Goal: Task Accomplishment & Management: Use online tool/utility

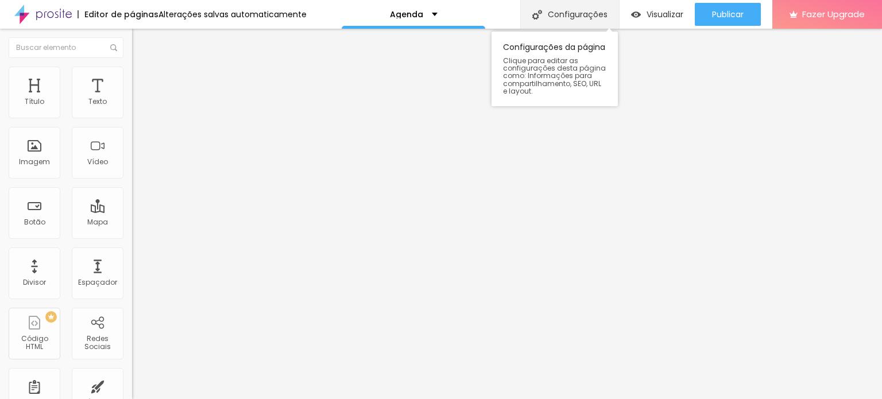
click at [534, 15] on img at bounding box center [537, 15] width 10 height 10
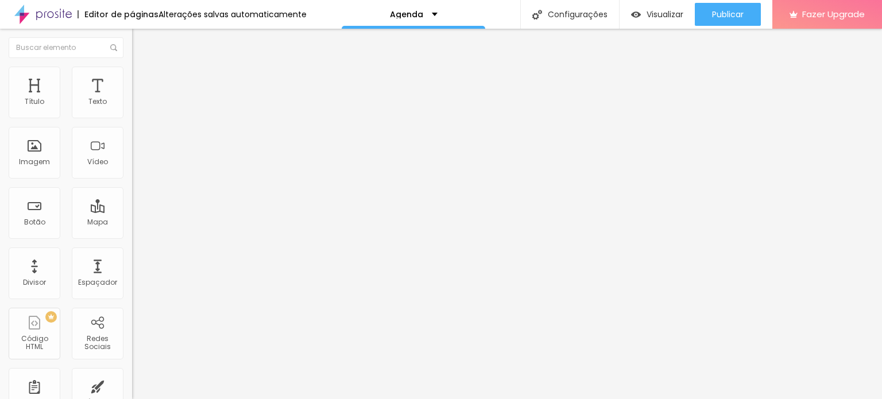
click at [654, 17] on span "Visualizar" at bounding box center [664, 14] width 37 height 9
click at [132, 75] on li "Estilo" at bounding box center [198, 72] width 132 height 11
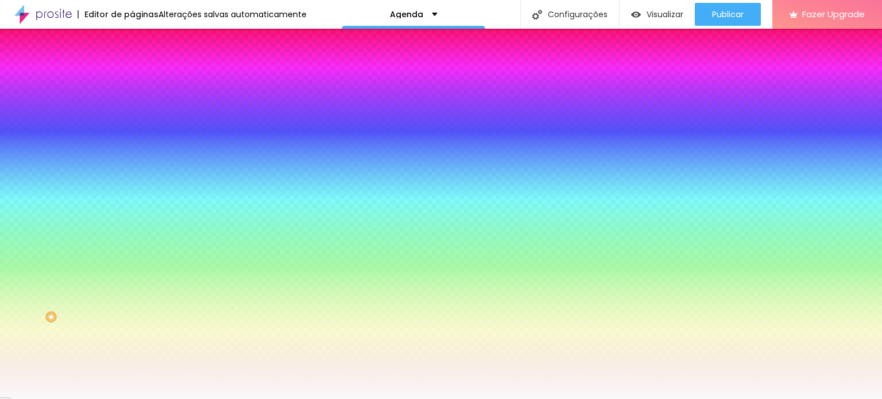
click at [142, 81] on span "Avançado" at bounding box center [161, 86] width 38 height 10
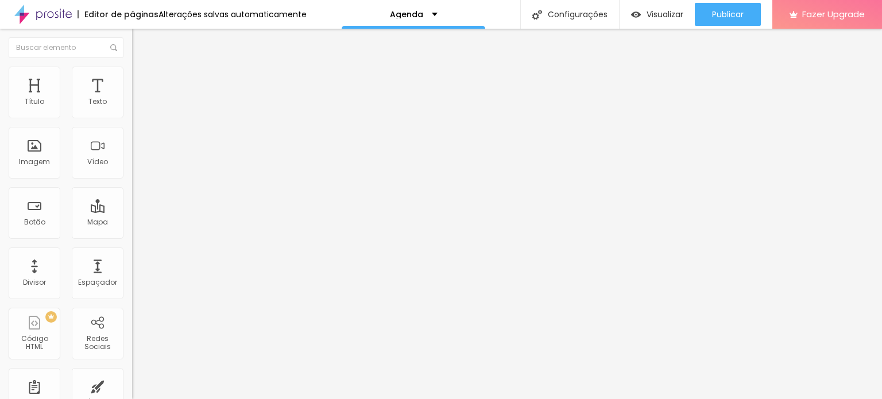
click at [142, 77] on span "Estilo" at bounding box center [151, 74] width 18 height 10
type input "9.7"
type input "9.6"
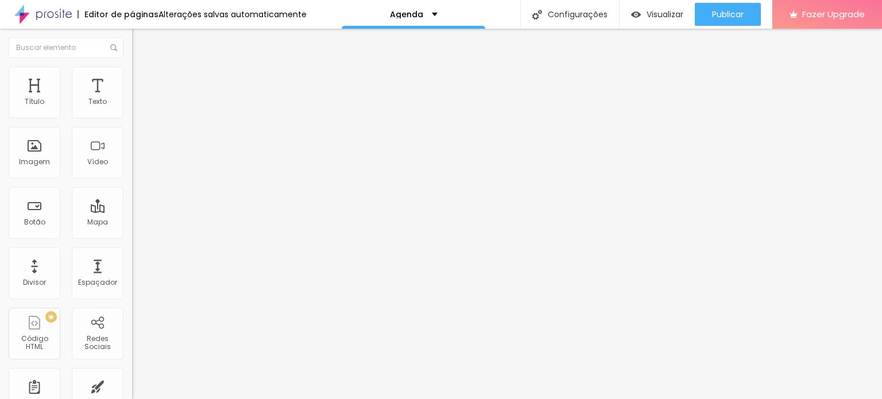
type input "9.1"
type input "6.7"
type input "6.3"
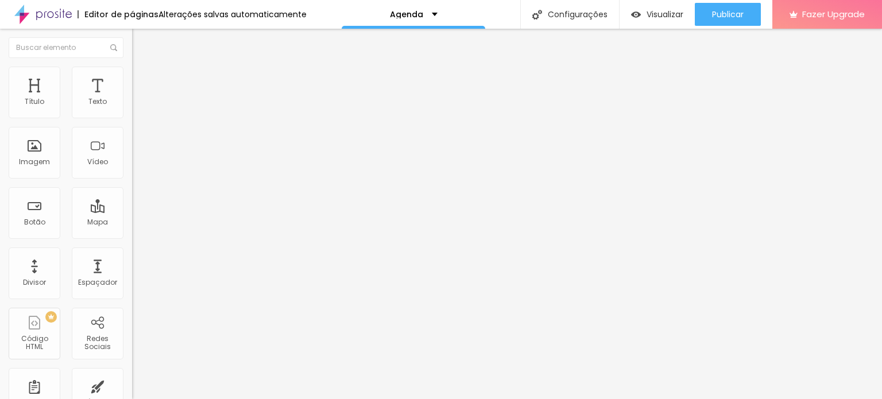
type input "6.3"
type input "6"
type input "5.6"
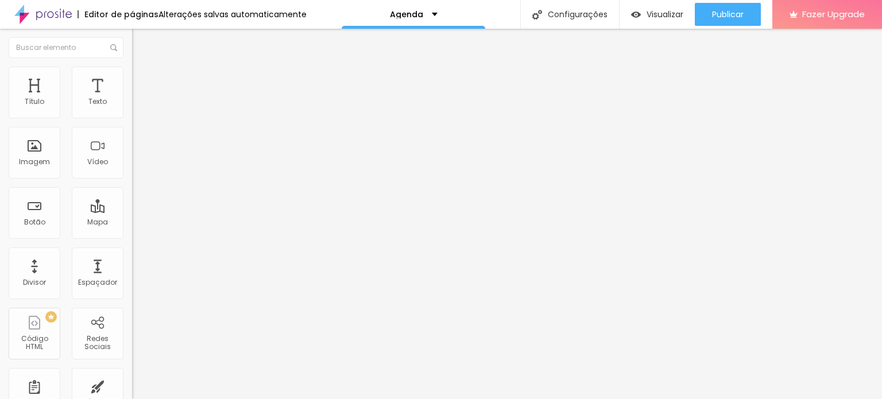
type input "5.2"
type input "5"
type input "4.8"
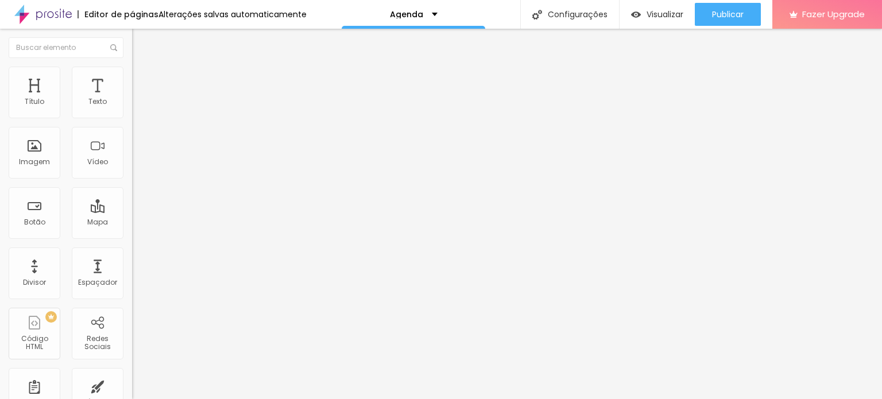
type input "4.8"
type input "4.2"
type input "3.8"
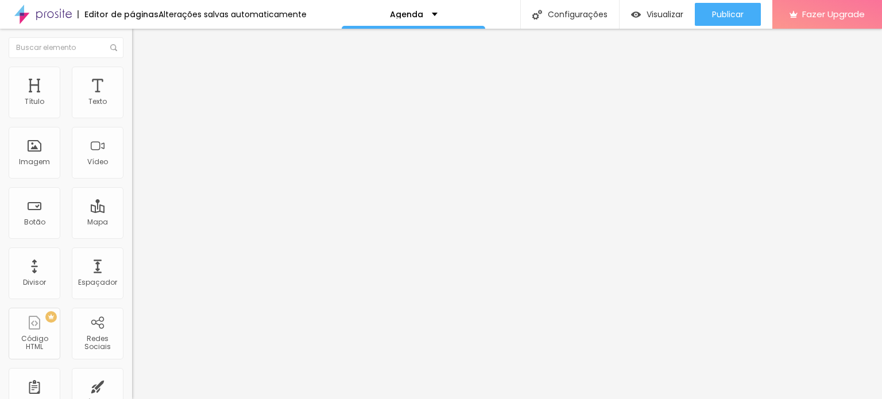
type input "3.5"
type input "2.7"
type input "2.3"
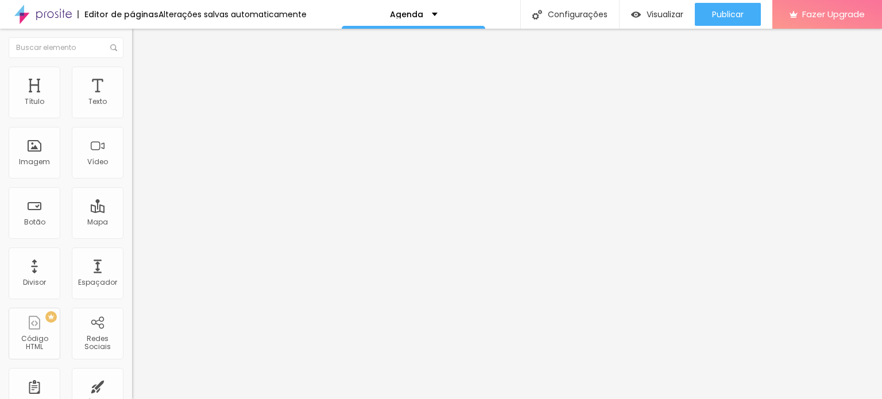
type input "2.3"
type input "1.9"
type input "1.2"
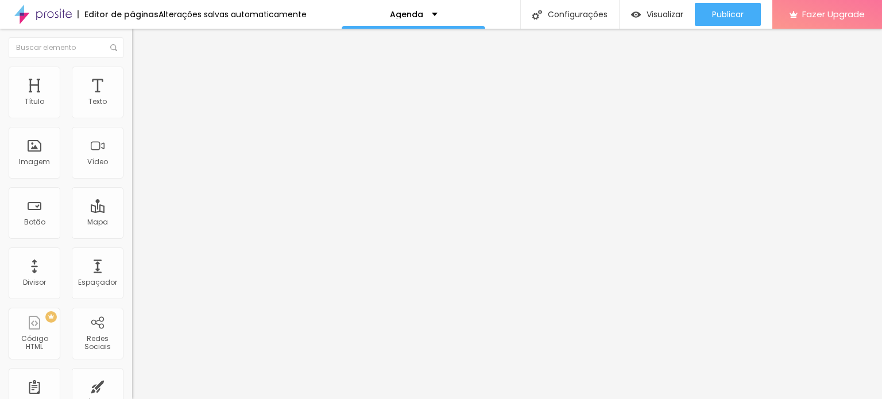
type input "0.8"
type input "0.3"
type input "0"
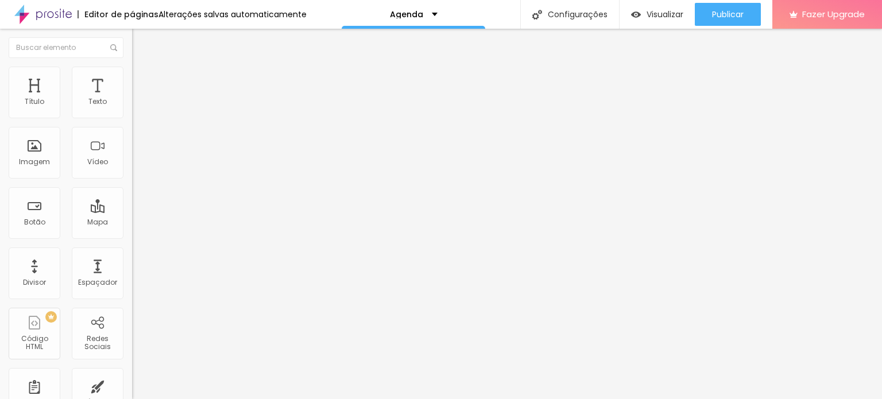
type input "0"
drag, startPoint x: 60, startPoint y: 263, endPoint x: 24, endPoint y: 277, distance: 38.7
type input "1"
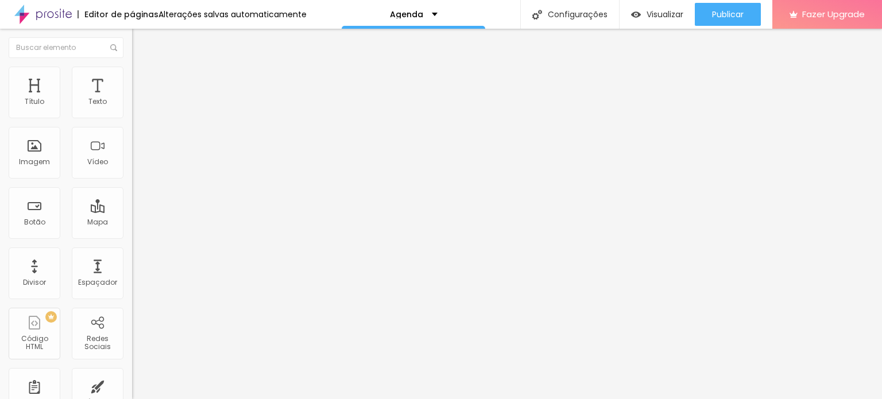
type input "2"
type input "3"
type input "4"
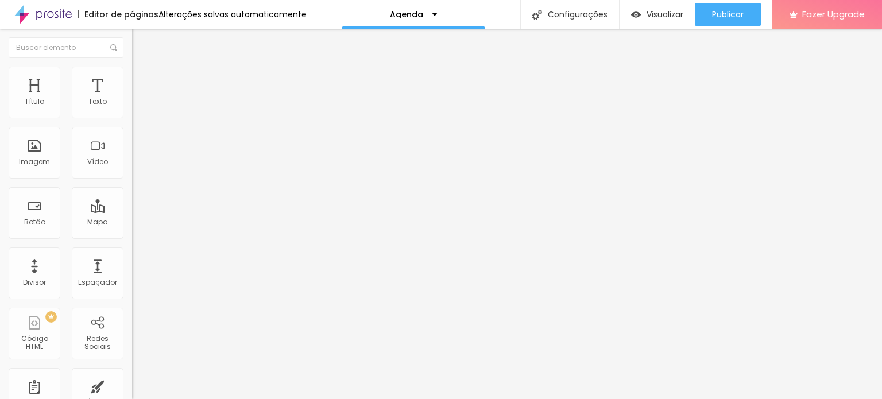
type input "4"
type input "5"
type input "6"
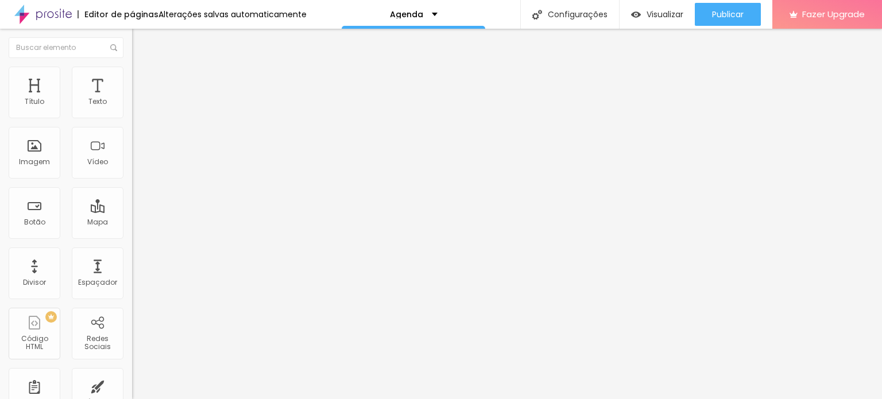
type input "7"
type input "6"
type input "5"
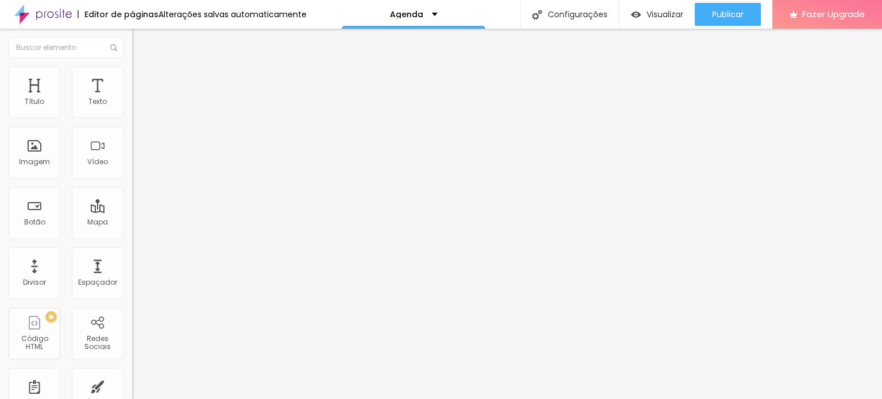
type input "5"
type input "4"
type input "3"
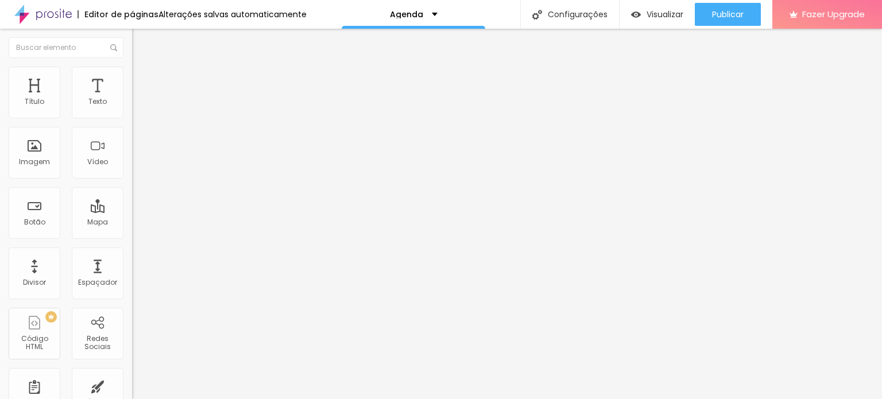
type input "2"
type input "1"
type input "0"
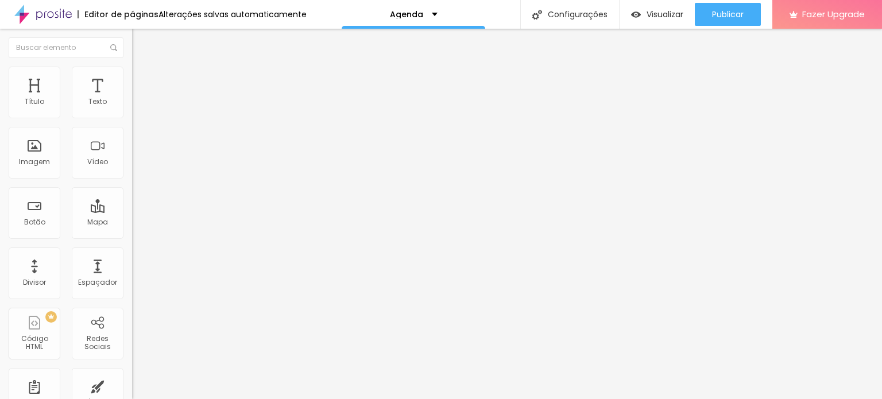
type input "0"
drag, startPoint x: 26, startPoint y: 307, endPoint x: 14, endPoint y: 311, distance: 13.1
type input "15"
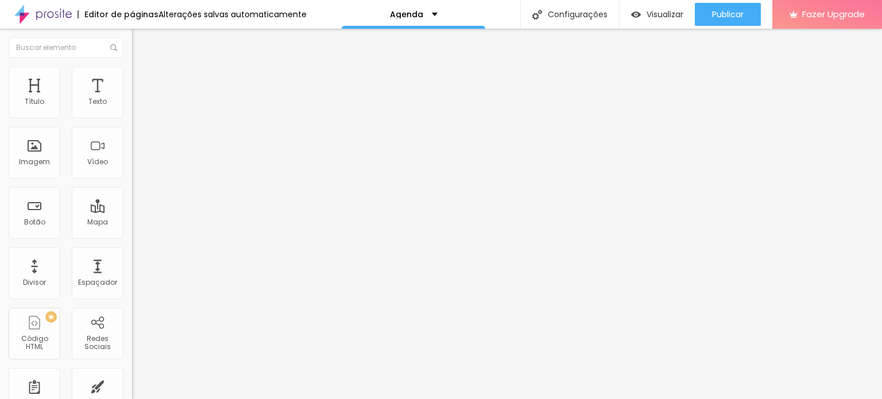
type input "16"
type input "17"
type input "18"
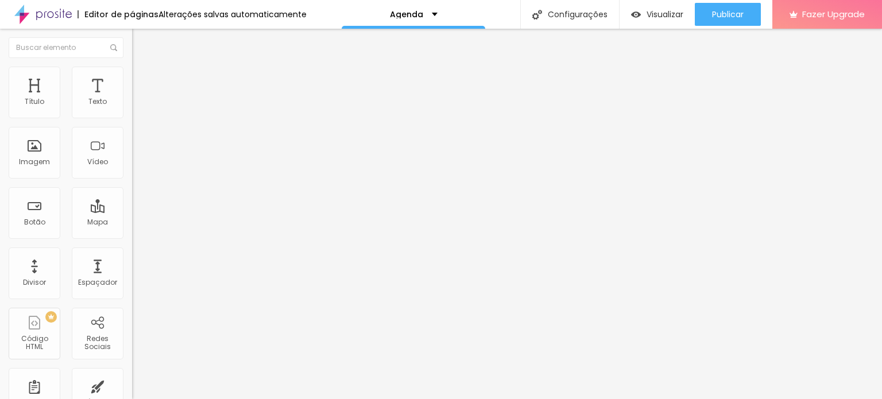
type input "18"
type input "19"
type input "20"
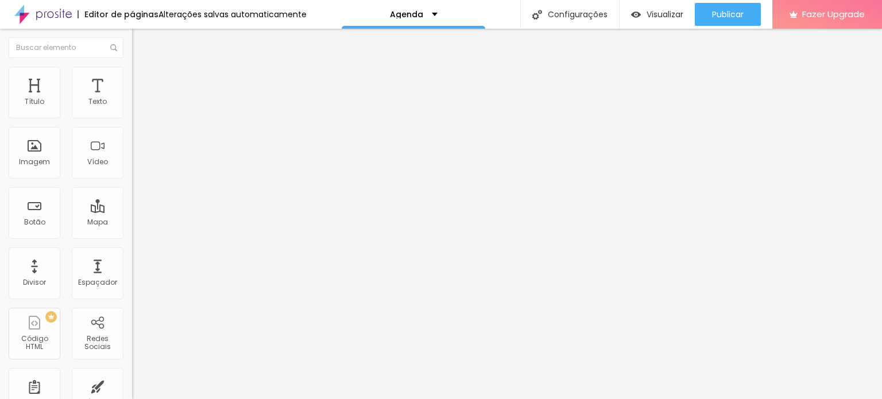
type input "21"
type input "22"
type input "23"
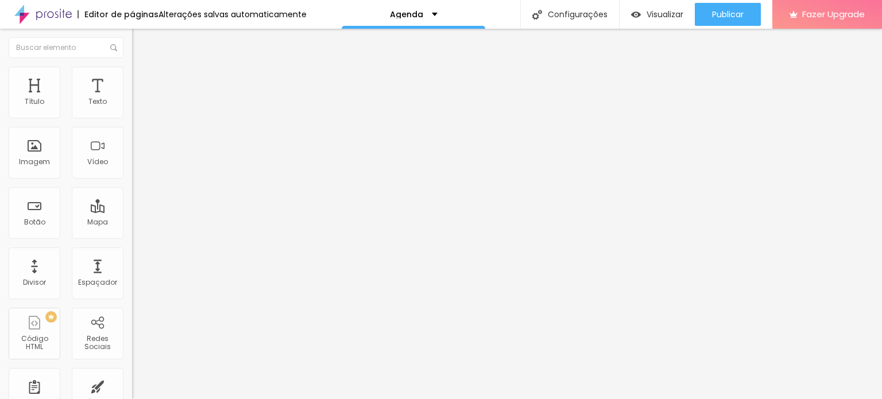
type input "23"
type input "24"
type input "25"
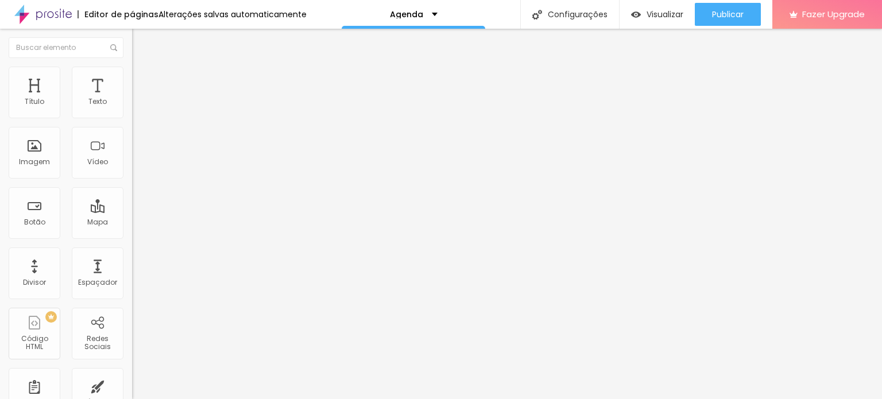
type input "26"
type input "27"
drag, startPoint x: 26, startPoint y: 239, endPoint x: 37, endPoint y: 240, distance: 11.0
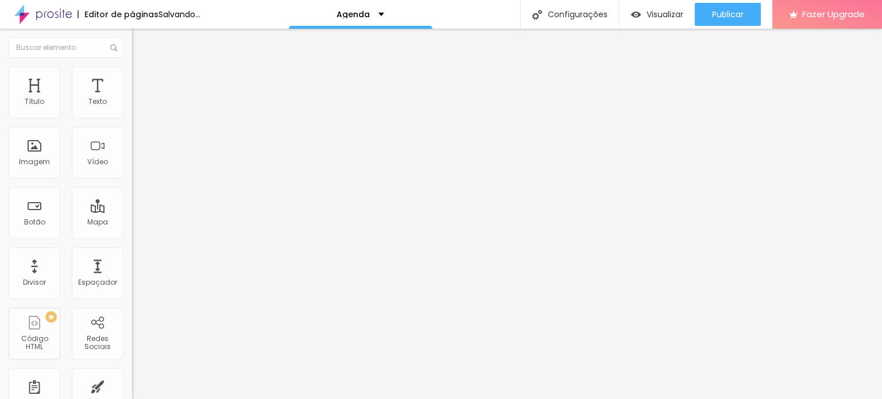
type input "27"
click at [132, 271] on input "range" at bounding box center [169, 275] width 74 height 9
click at [142, 79] on span "Avançado" at bounding box center [161, 74] width 38 height 10
type input "13"
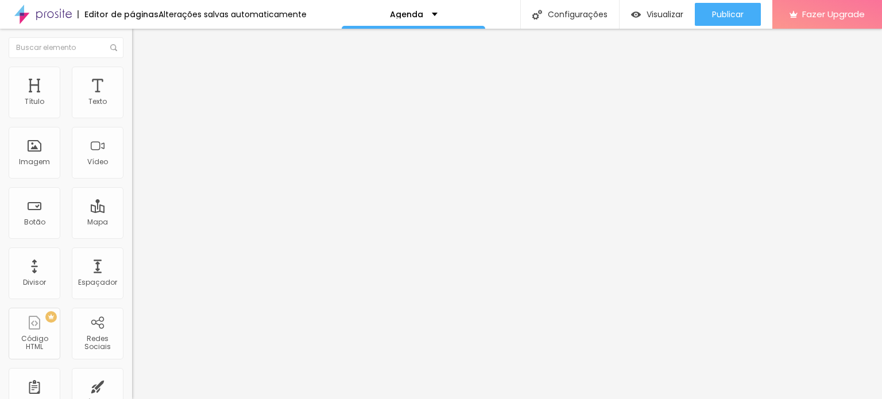
type input "14"
type input "15"
type input "16"
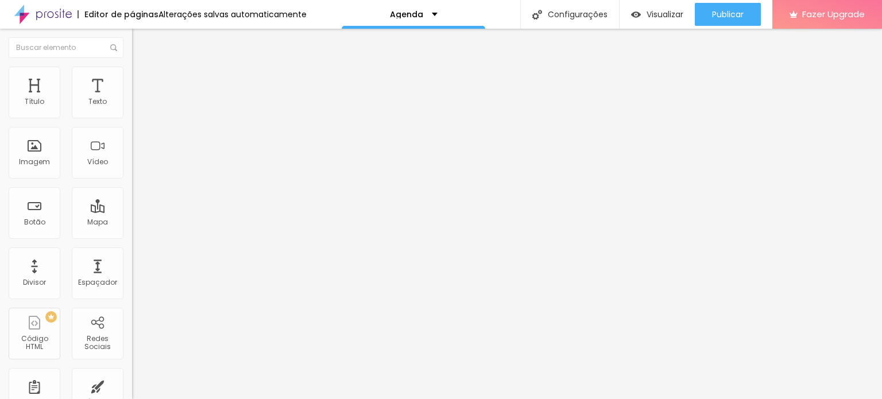
type input "16"
type input "19"
type input "20"
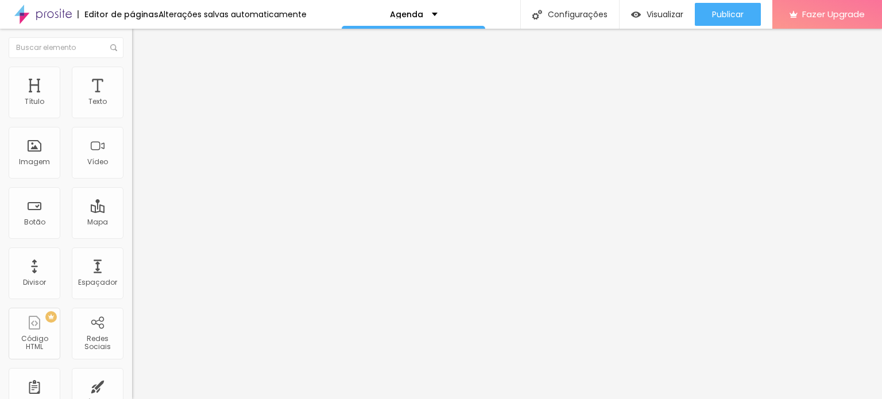
type input "21"
type input "22"
type input "24"
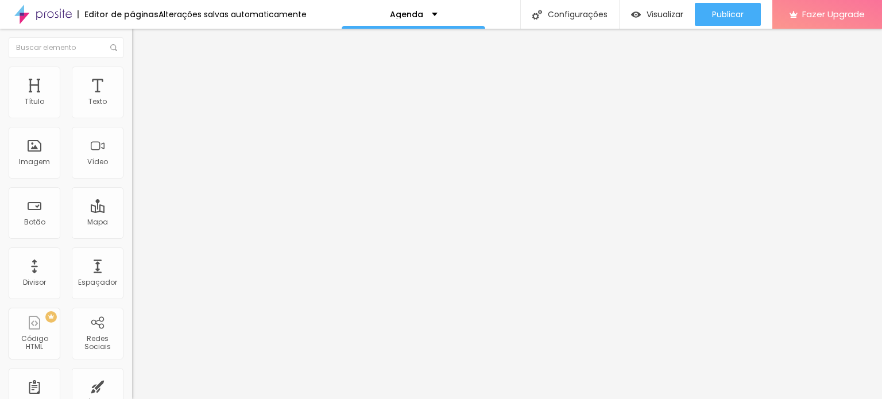
type input "24"
type input "25"
type input "27"
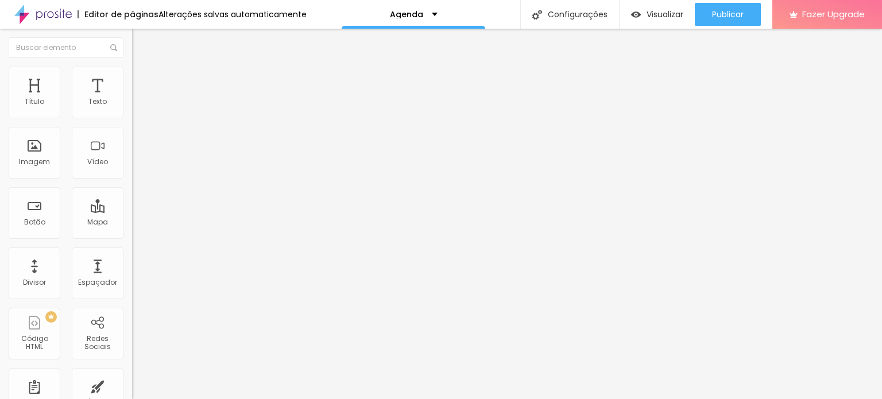
type input "28"
type input "27"
type input "25"
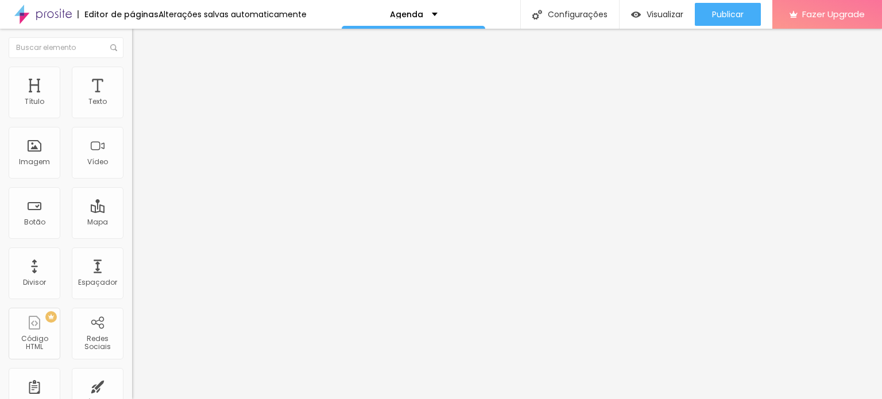
type input "25"
type input "24"
type input "21"
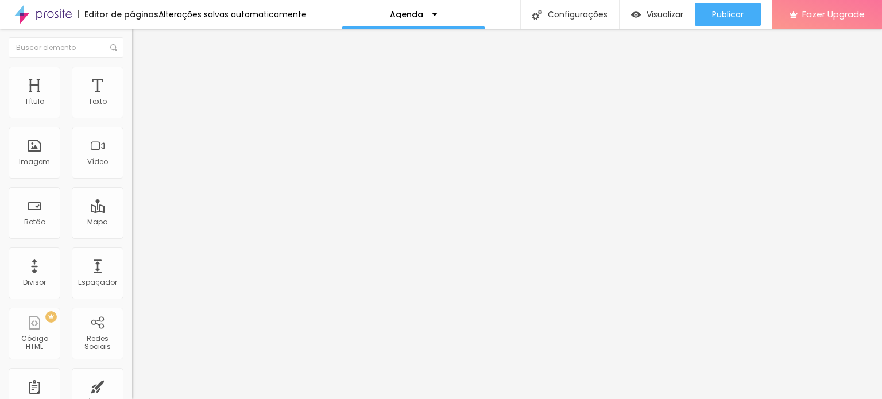
type input "19"
type input "17"
type input "16"
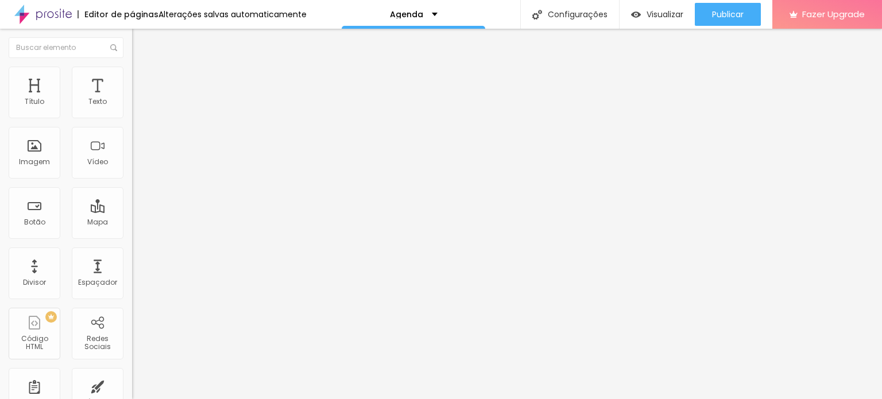
type input "16"
type input "13"
type input "11"
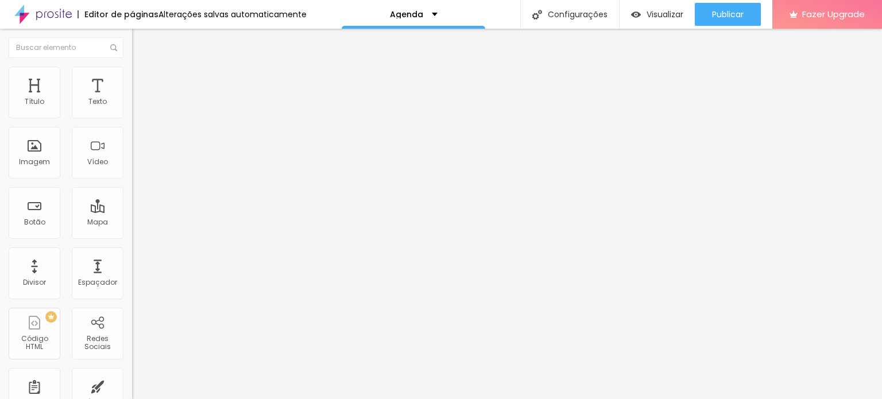
type input "8"
type input "7"
type input "6"
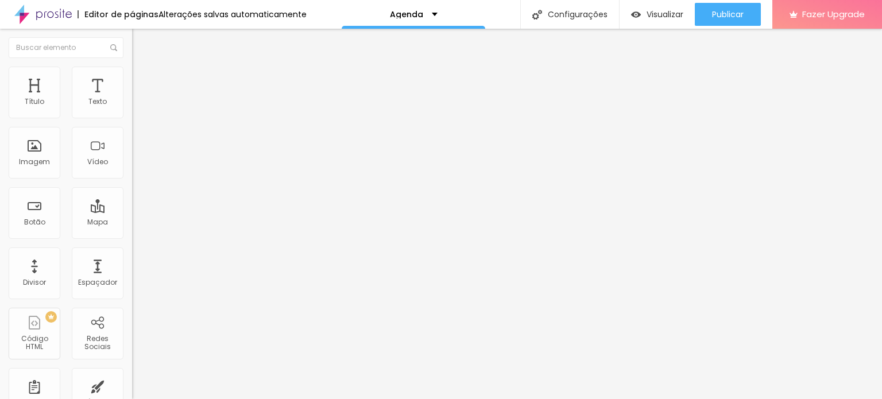
type input "6"
type input "4"
type input "3"
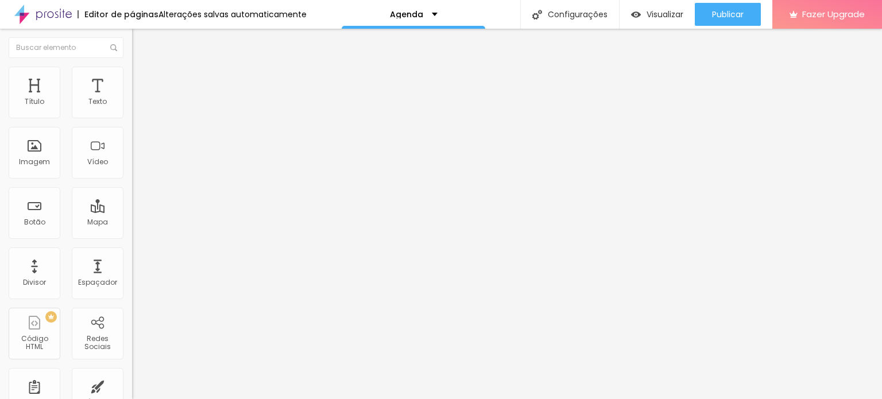
drag, startPoint x: 34, startPoint y: 112, endPoint x: 28, endPoint y: 114, distance: 6.2
click at [132, 211] on input "range" at bounding box center [169, 215] width 74 height 9
type input "0"
drag, startPoint x: 27, startPoint y: 114, endPoint x: 17, endPoint y: 118, distance: 11.1
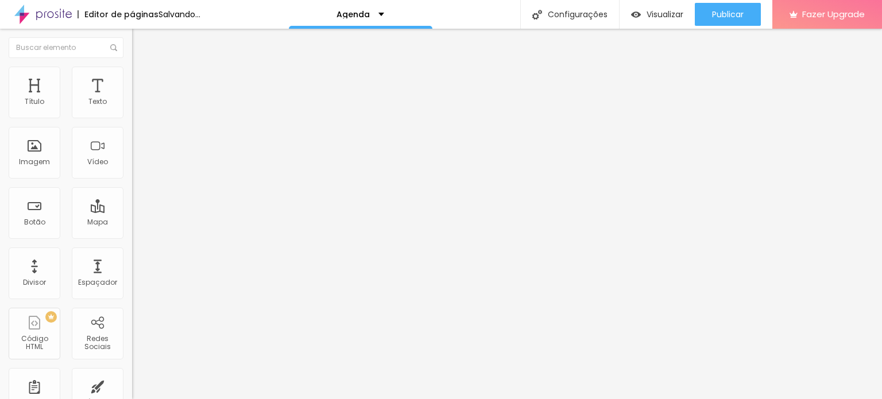
type input "0"
click at [132, 211] on input "range" at bounding box center [169, 215] width 74 height 9
type input "3"
type input "1"
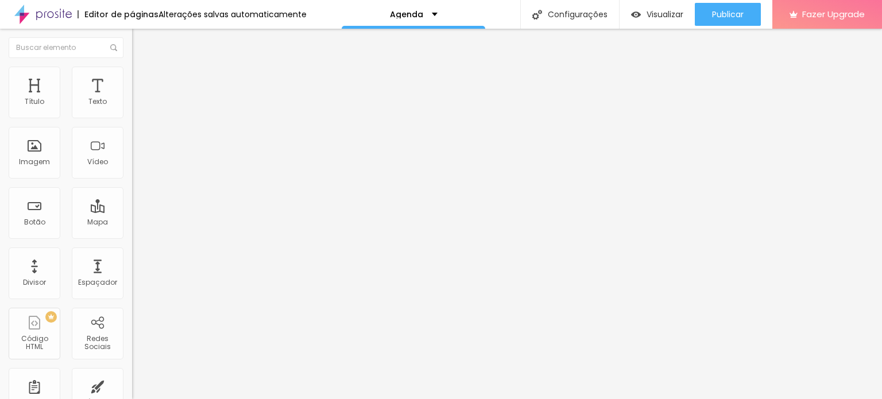
type input "1"
type input "0"
drag, startPoint x: 30, startPoint y: 133, endPoint x: 10, endPoint y: 131, distance: 20.1
type input "0"
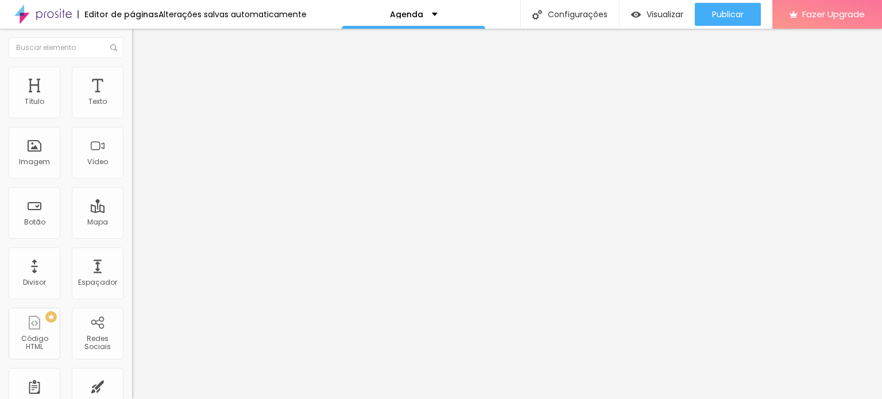
click at [132, 374] on input "range" at bounding box center [169, 378] width 74 height 9
click at [132, 67] on li "Estilo" at bounding box center [198, 60] width 132 height 11
click at [132, 108] on span "Titulo 2" at bounding box center [150, 101] width 37 height 14
click at [132, 99] on span "Titulo 1" at bounding box center [150, 91] width 37 height 16
click at [142, 79] on span "Avançado" at bounding box center [161, 74] width 38 height 10
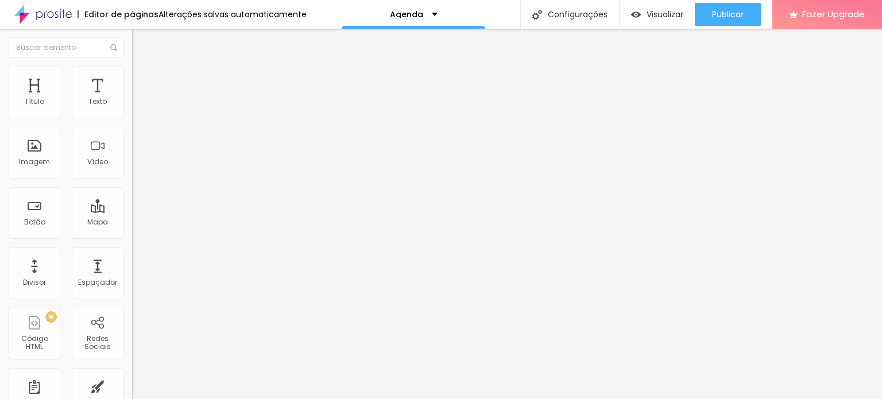
click at [132, 75] on li "Avançado" at bounding box center [198, 72] width 132 height 11
click at [132, 67] on li "Estilo" at bounding box center [198, 60] width 132 height 11
click at [142, 79] on span "Avançado" at bounding box center [161, 74] width 38 height 10
click at [142, 68] on span "Estilo" at bounding box center [151, 63] width 18 height 10
click at [141, 38] on img "button" at bounding box center [145, 41] width 9 height 9
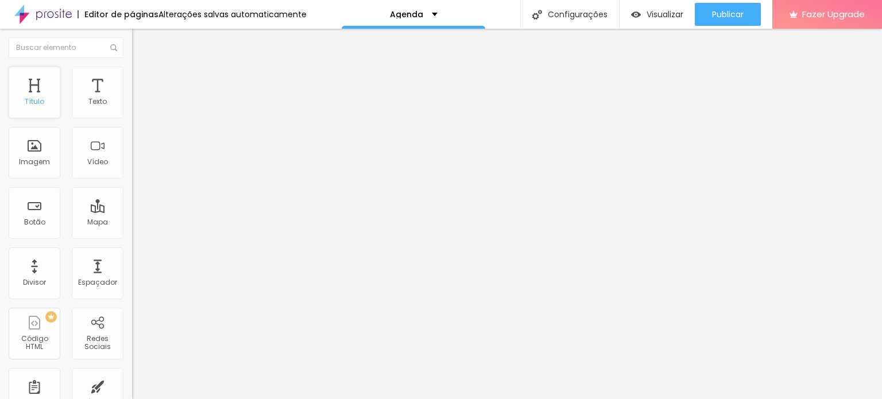
click at [38, 109] on div "Título" at bounding box center [35, 93] width 52 height 52
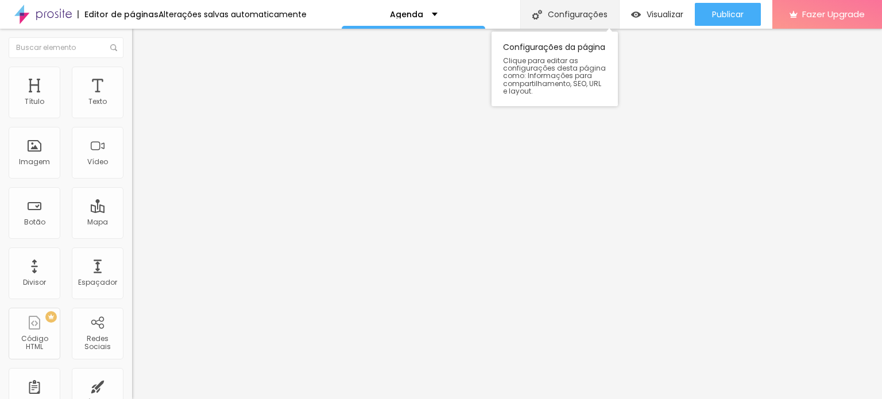
click at [563, 13] on div "Configurações" at bounding box center [569, 14] width 99 height 29
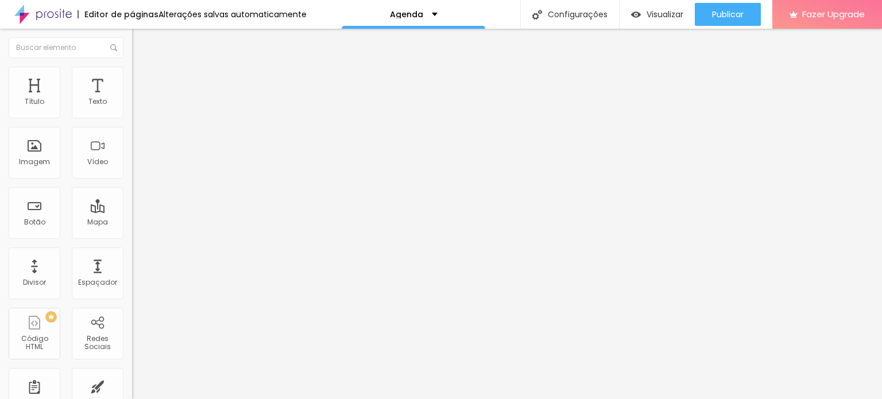
click at [132, 108] on span "Titulo 2" at bounding box center [150, 101] width 37 height 14
click at [132, 119] on span "Titulo 3" at bounding box center [148, 112] width 32 height 13
click at [132, 99] on span "Titulo 1" at bounding box center [150, 91] width 37 height 16
click at [142, 99] on span "Titulo 1" at bounding box center [160, 91] width 37 height 16
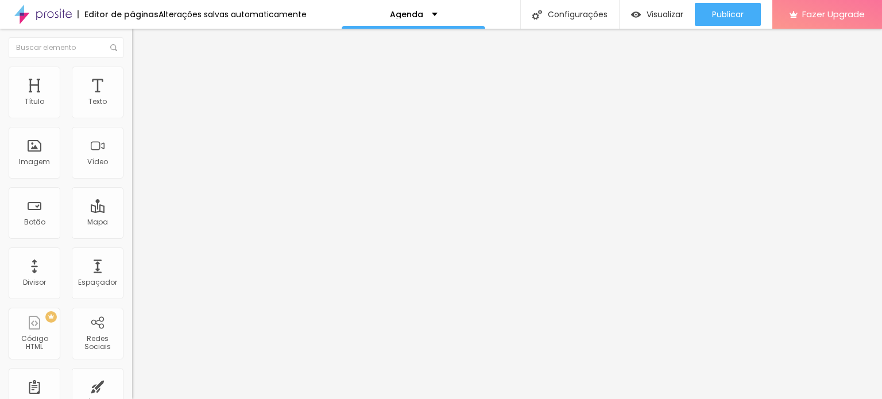
click at [132, 107] on span "Titulo 2" at bounding box center [150, 103] width 37 height 10
click at [132, 118] on span "Titulo 3" at bounding box center [148, 113] width 32 height 10
click at [132, 107] on span "Titulo 2" at bounding box center [150, 103] width 37 height 10
click at [132, 99] on span "Titulo 1" at bounding box center [150, 91] width 37 height 16
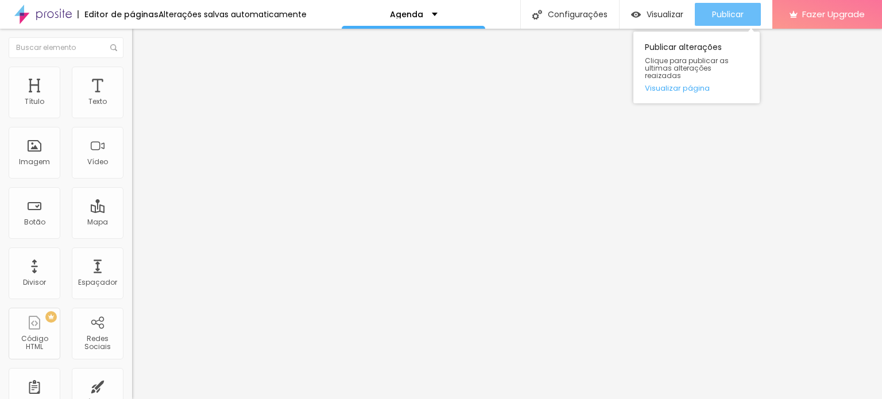
click at [740, 7] on div "Publicar" at bounding box center [728, 14] width 32 height 23
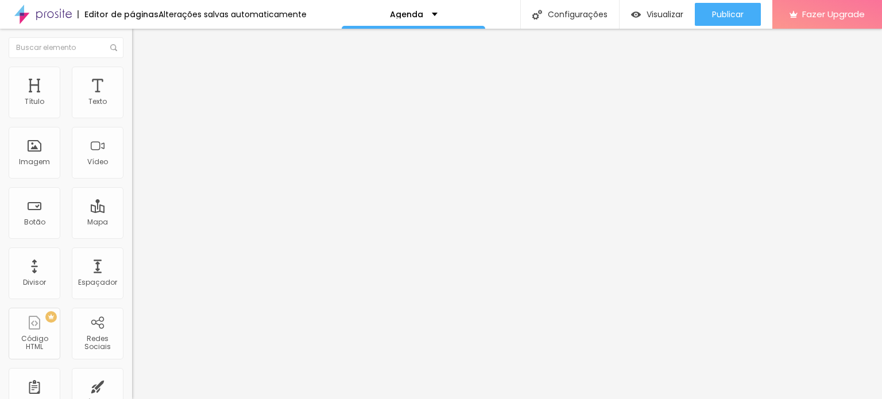
type input "17"
type input "18"
type input "19"
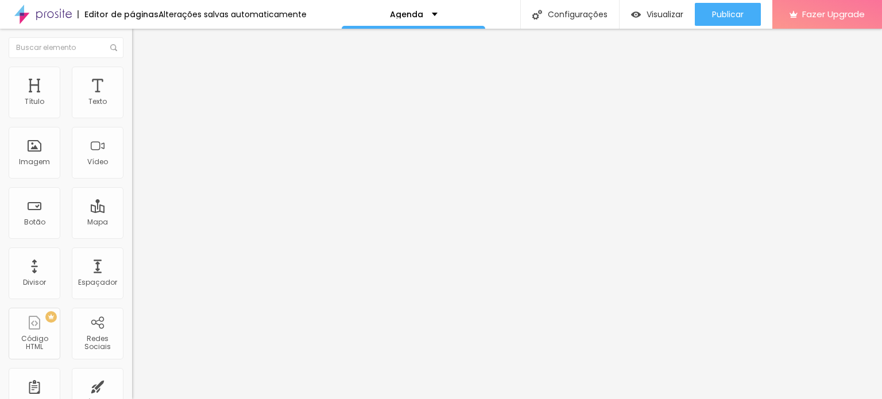
type input "19"
type input "20"
drag, startPoint x: 53, startPoint y: 110, endPoint x: 62, endPoint y: 109, distance: 9.3
type input "20"
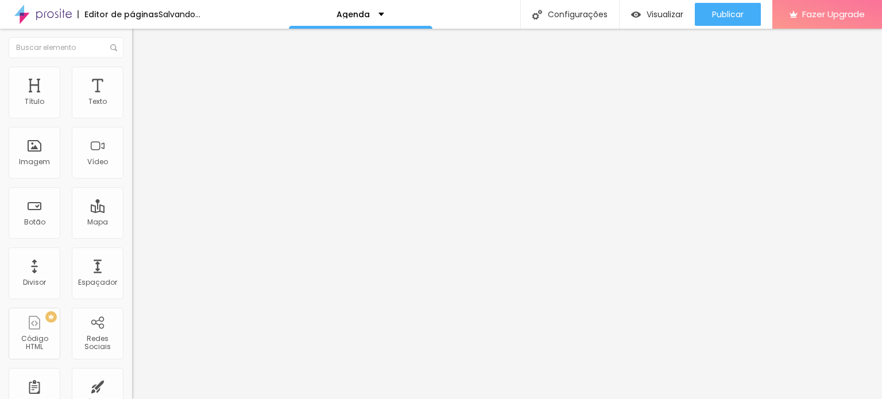
click at [132, 211] on input "range" at bounding box center [169, 215] width 74 height 9
type input "0.1"
type input "0.2"
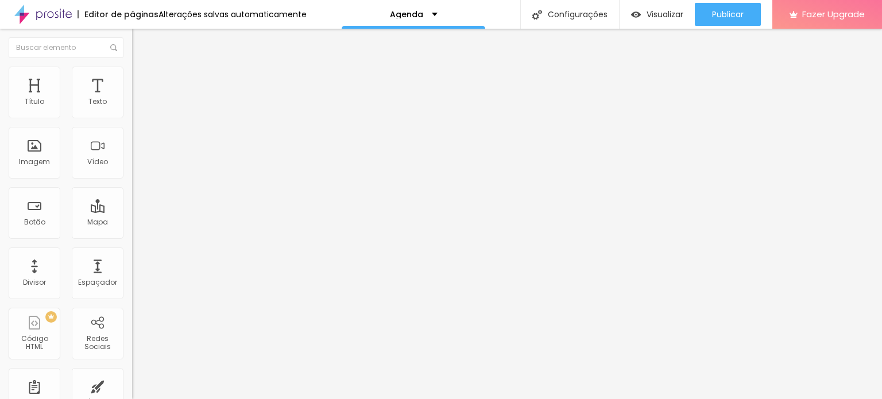
type input "0.3"
type input "0.5"
type input "0.7"
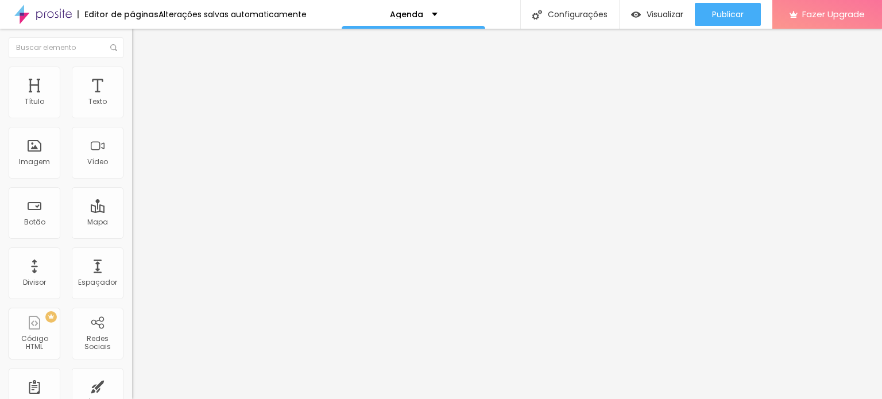
type input "0.7"
type input "0.9"
type input "1"
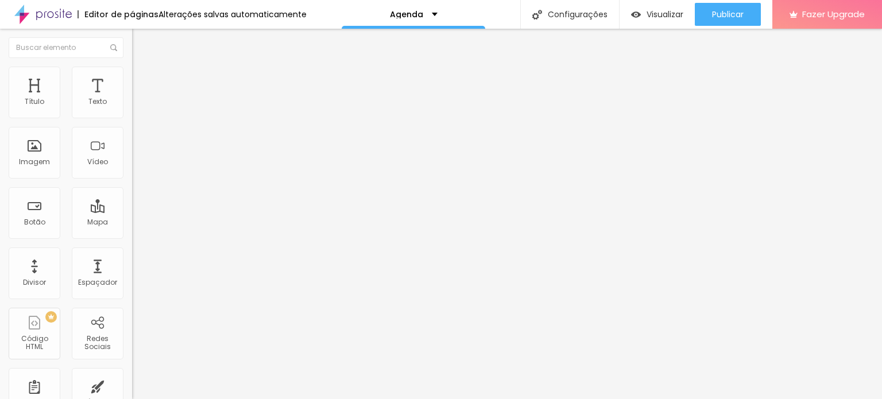
type input "1.1"
type input "1.2"
type input "1.3"
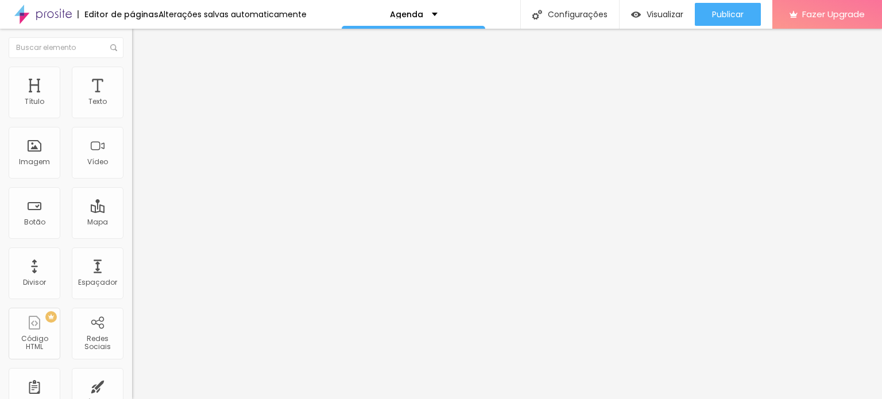
type input "1.3"
type input "1.5"
type input "1.7"
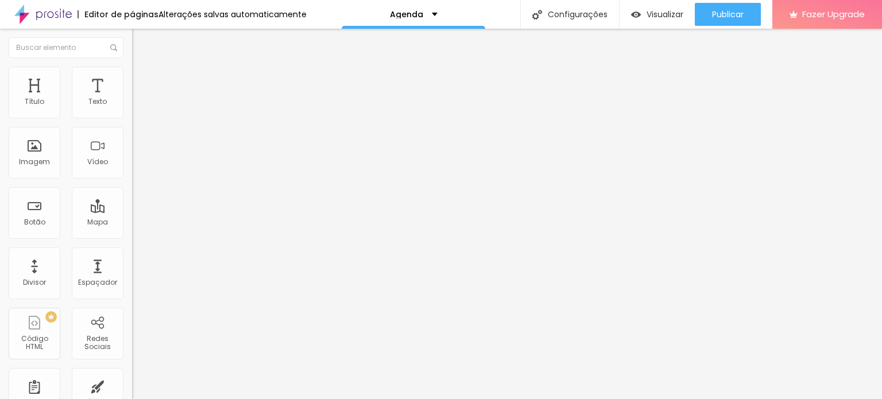
type input "1.6"
type input "1.5"
type input "1.4"
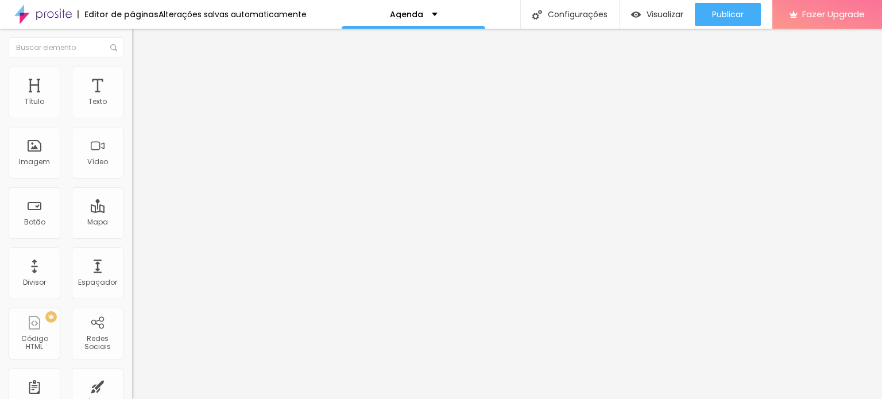
type input "1.4"
type input "1.2"
type input "1"
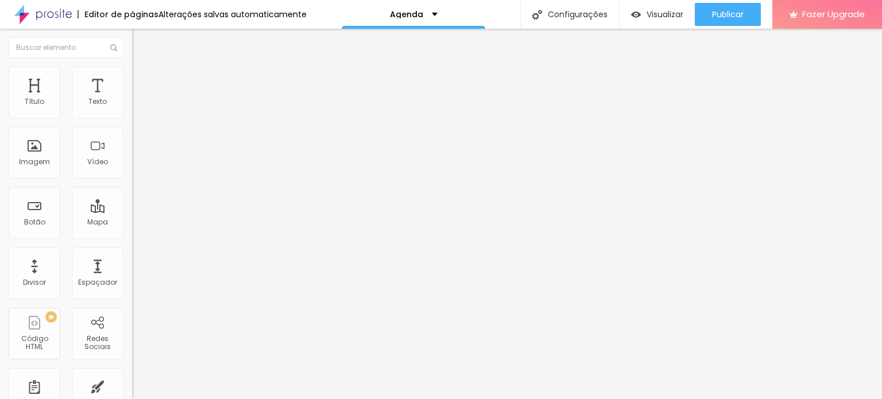
drag, startPoint x: 25, startPoint y: 132, endPoint x: 8, endPoint y: 134, distance: 17.3
click at [132, 374] on input "range" at bounding box center [169, 378] width 74 height 9
drag, startPoint x: 67, startPoint y: 156, endPoint x: 75, endPoint y: 156, distance: 8.0
drag, startPoint x: 29, startPoint y: 178, endPoint x: 16, endPoint y: 177, distance: 12.7
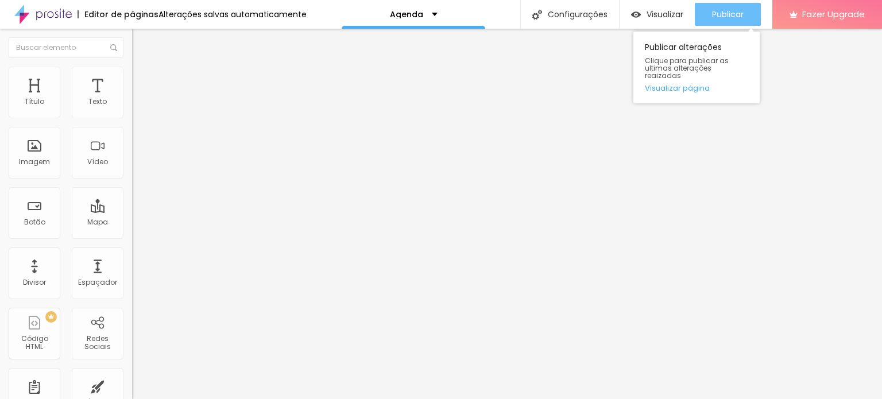
click at [731, 15] on span "Publicar" at bounding box center [728, 14] width 32 height 9
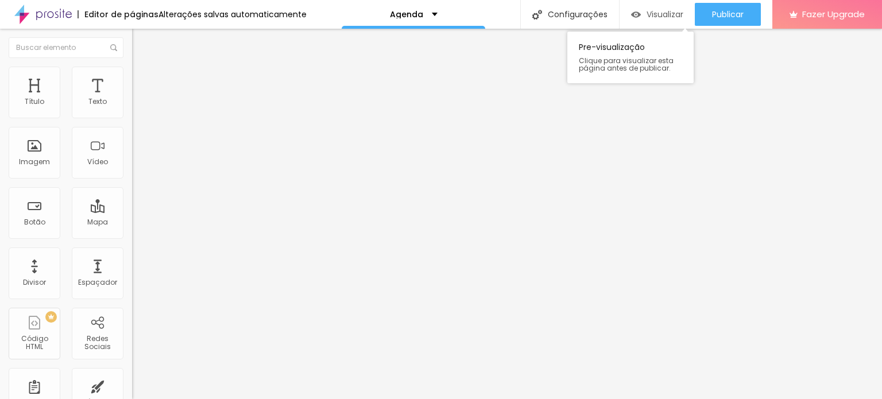
click at [664, 20] on div "Visualizar" at bounding box center [657, 14] width 52 height 23
